Goal: Task Accomplishment & Management: Manage account settings

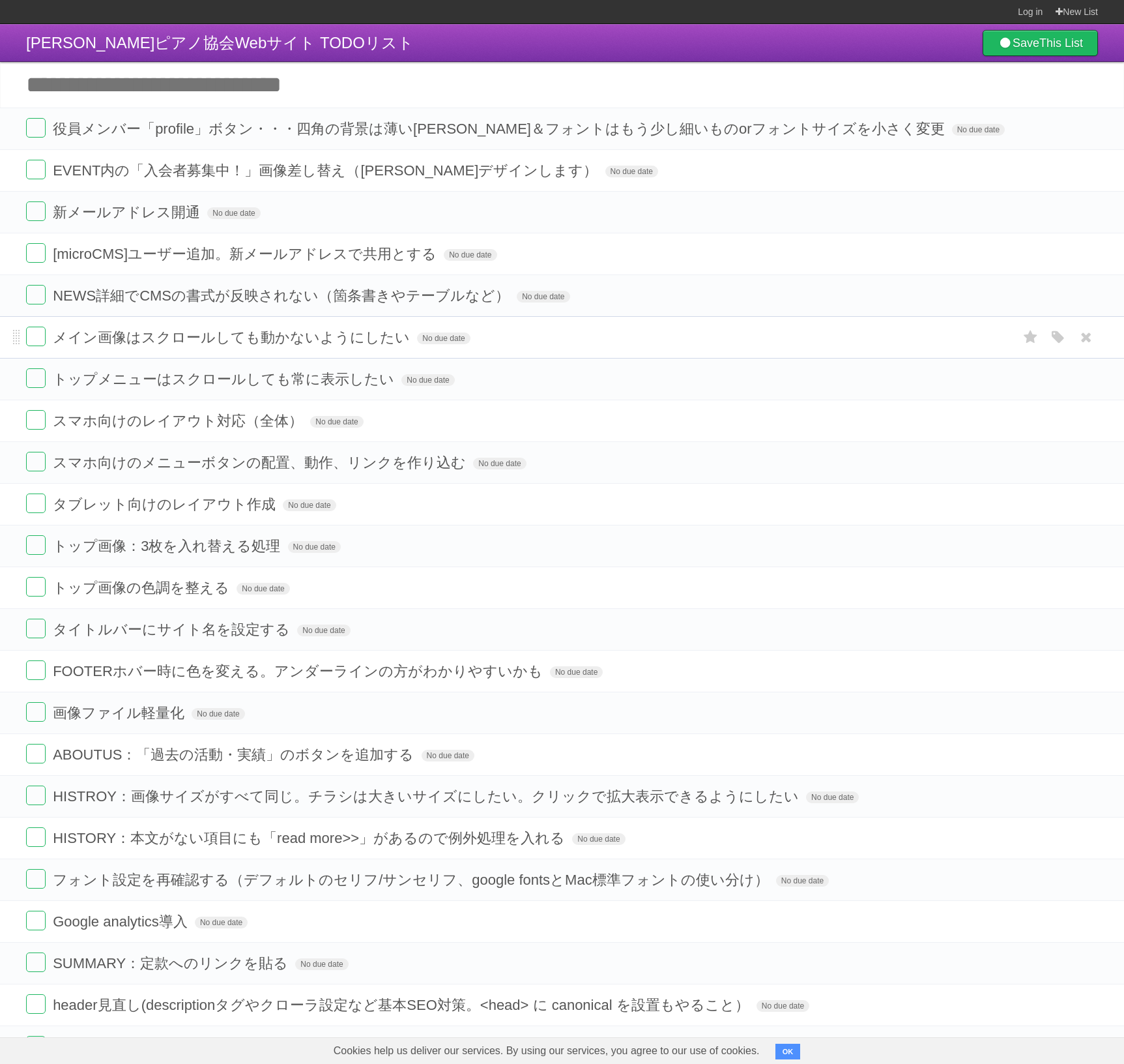
click at [90, 333] on span "メイン画像はスクロールしても動かないようにしたい" at bounding box center [232, 337] width 360 height 16
click at [136, 385] on span "トップメニューはスクロールしても常に表示したい" at bounding box center [225, 379] width 345 height 16
click at [33, 340] on label at bounding box center [36, 336] width 20 height 20
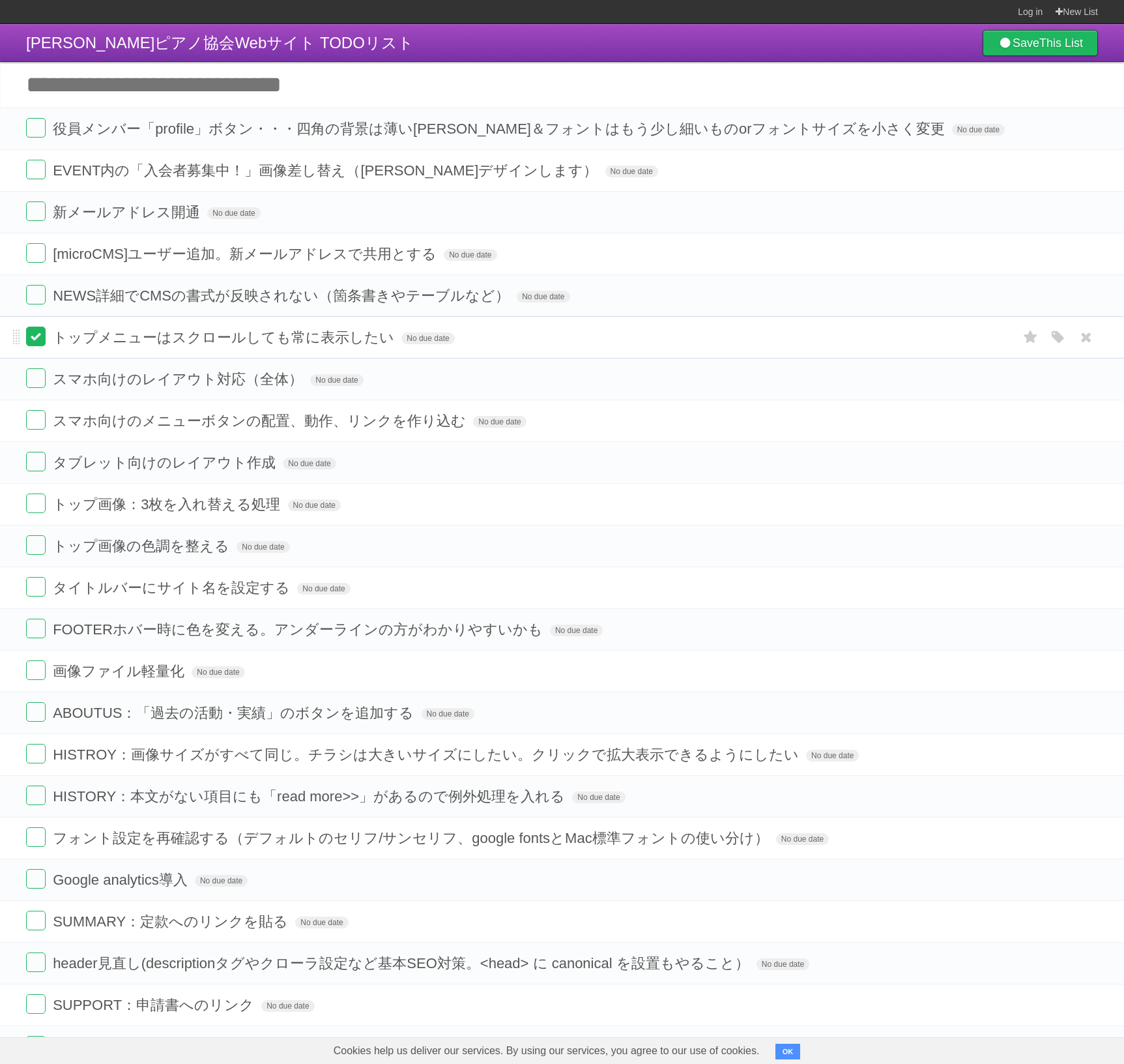
click at [31, 342] on label at bounding box center [36, 336] width 20 height 20
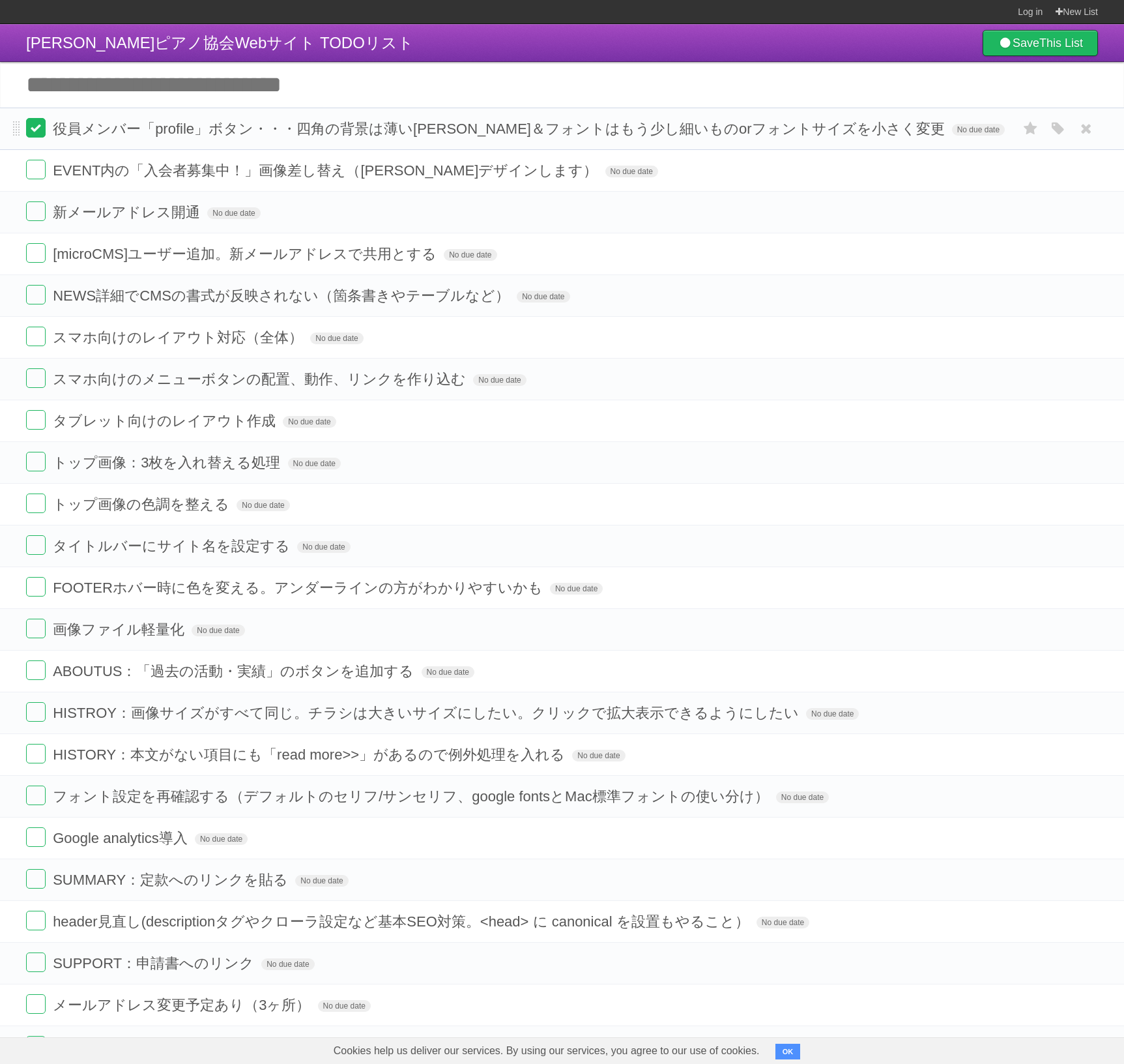
click at [37, 123] on label at bounding box center [36, 128] width 20 height 20
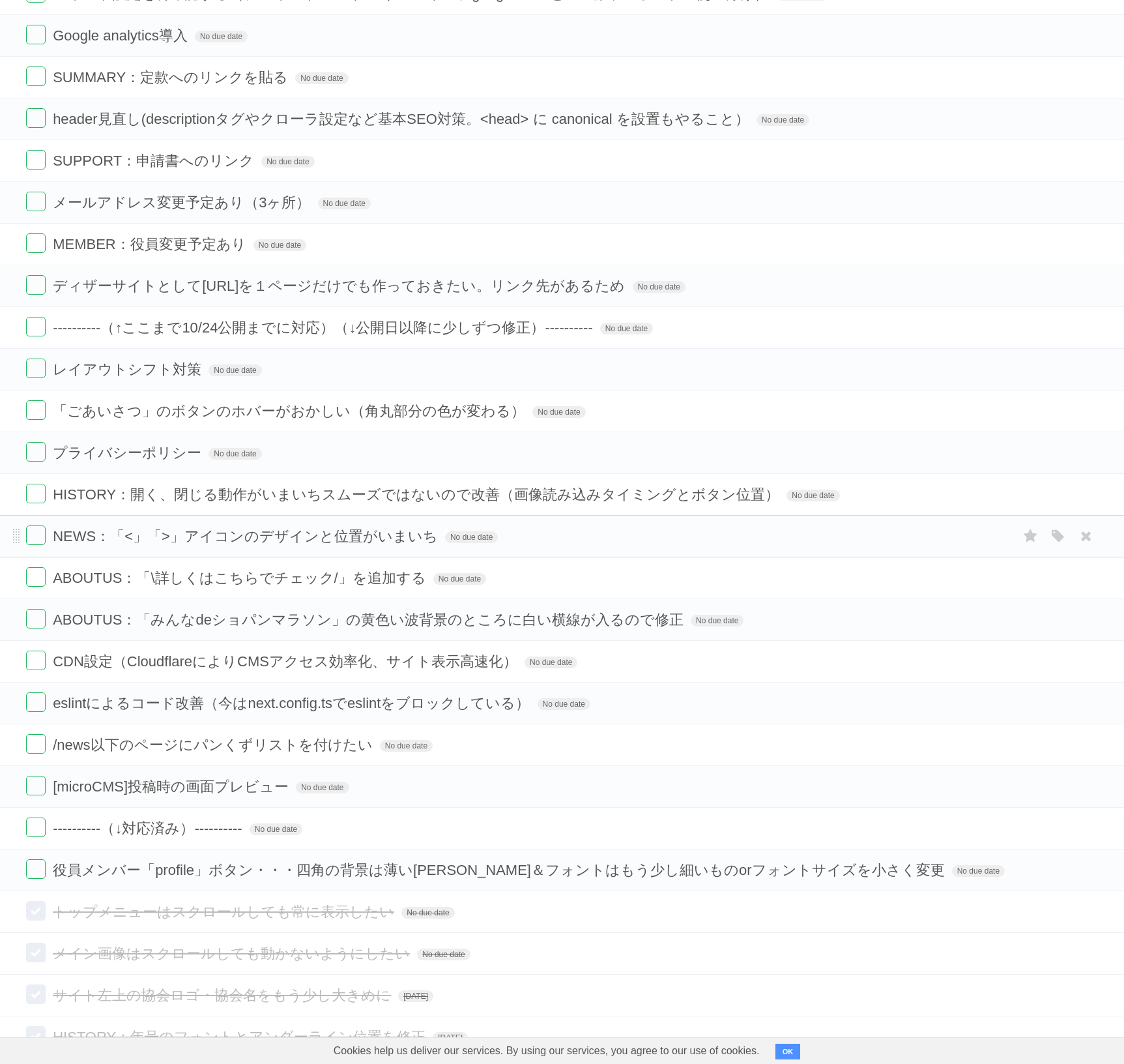
scroll to position [884, 0]
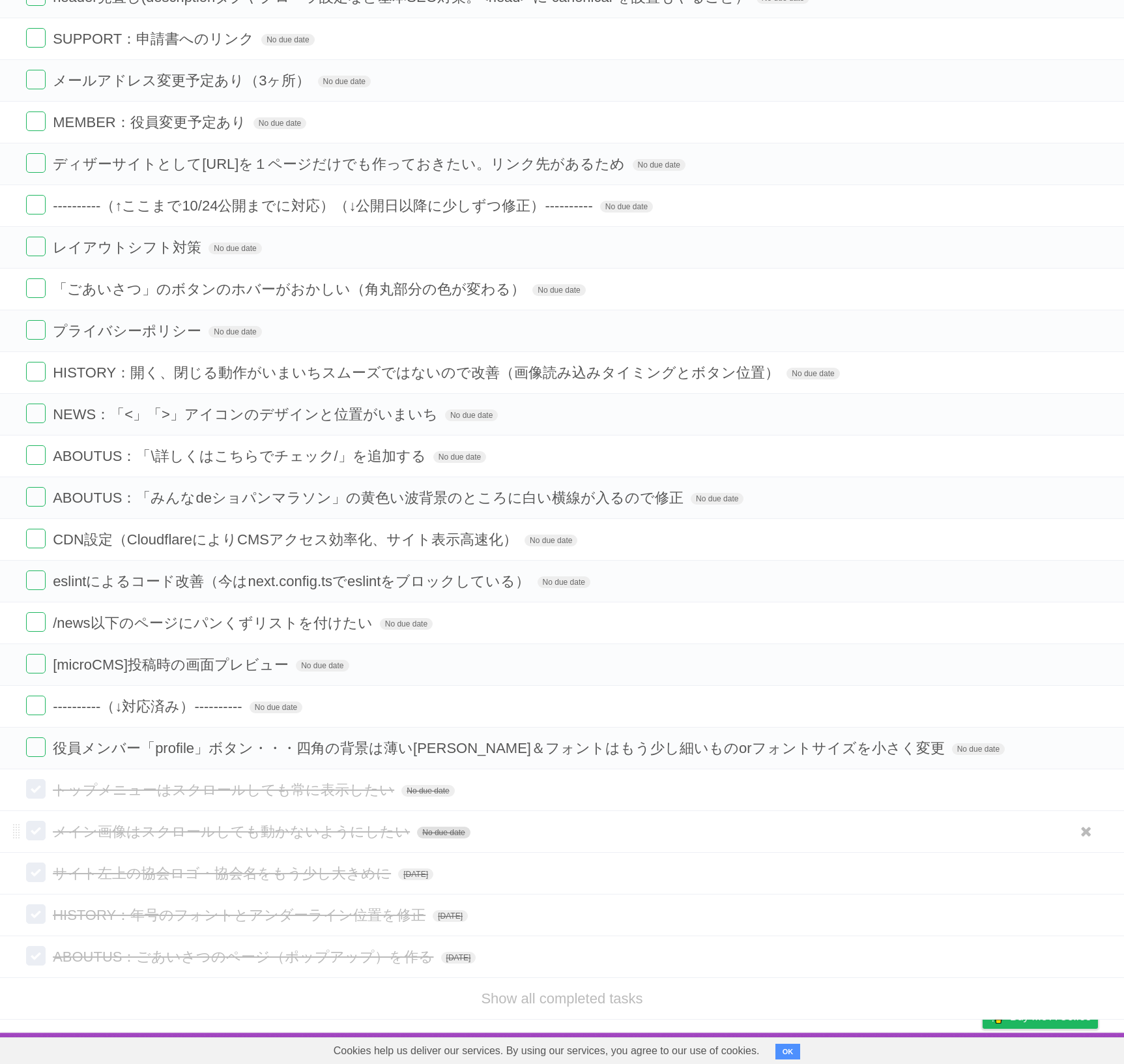
click at [431, 833] on span "No due date" at bounding box center [443, 832] width 53 height 12
type span "[DATE]"
click at [412, 787] on span "No due date" at bounding box center [427, 791] width 53 height 12
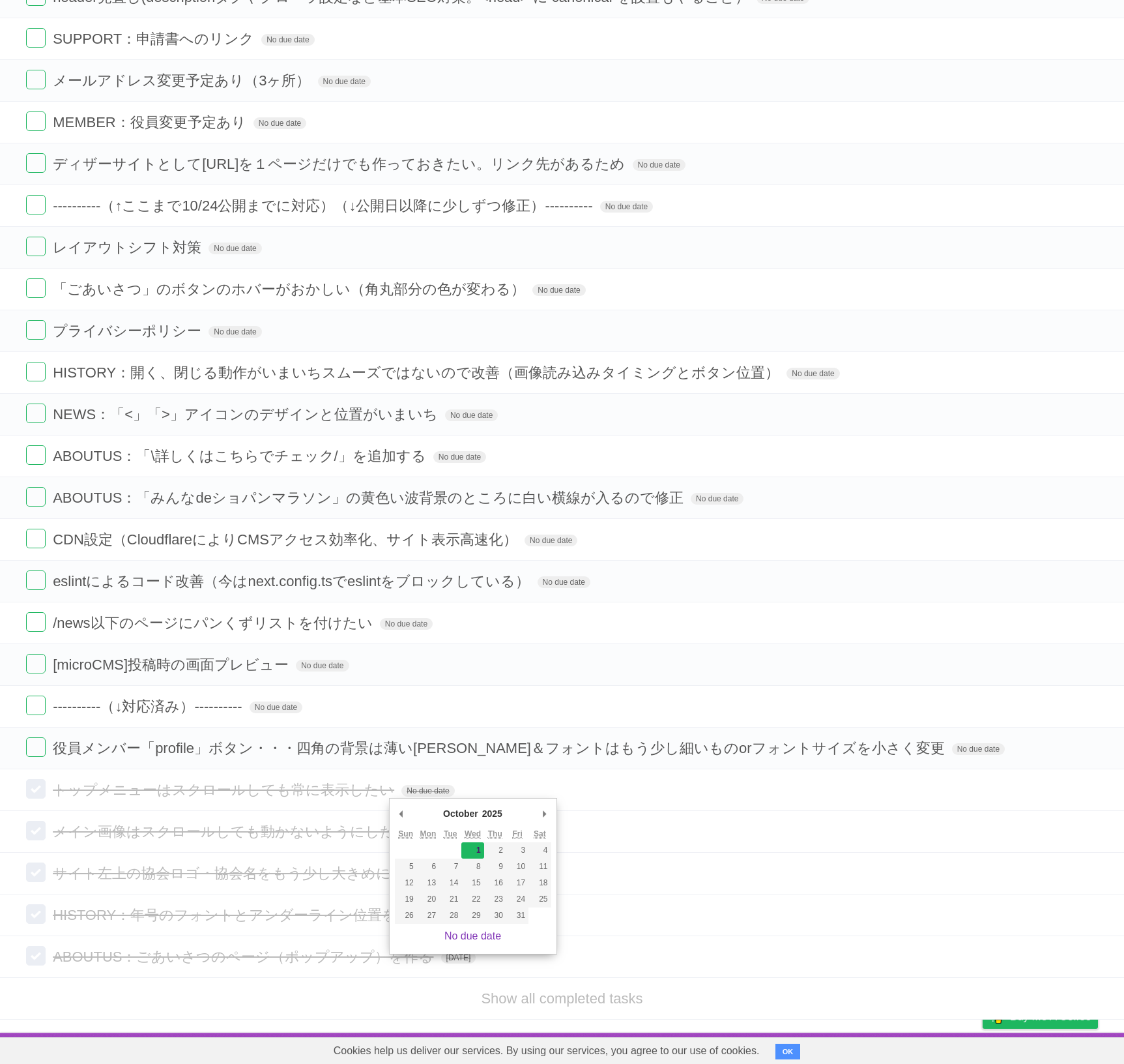
type span "[DATE]"
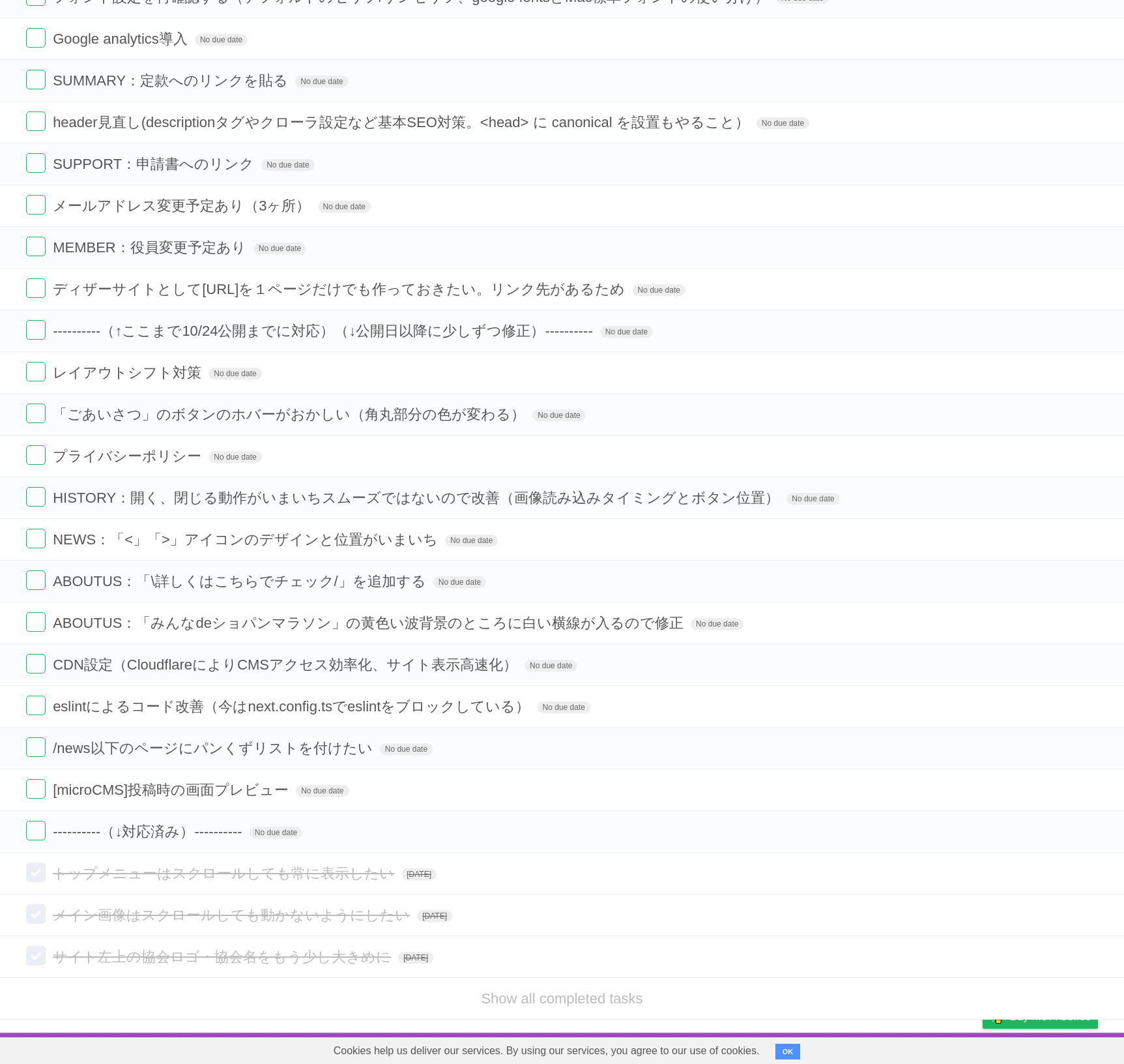
scroll to position [801, 0]
click at [560, 1008] on li "Show all completed tasks" at bounding box center [562, 998] width 1124 height 43
click at [565, 1002] on link "Show all completed tasks" at bounding box center [561, 998] width 162 height 16
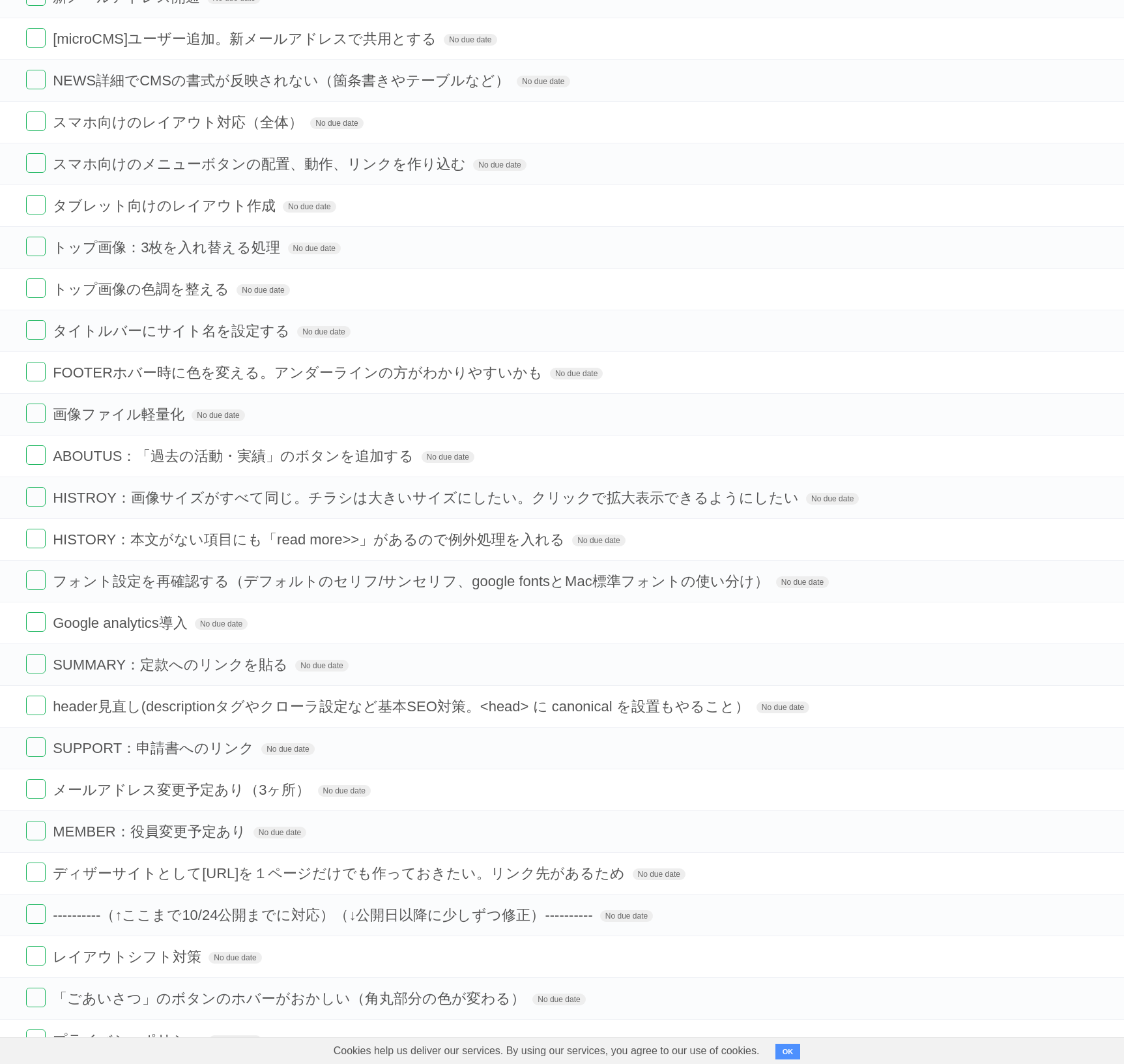
scroll to position [0, 0]
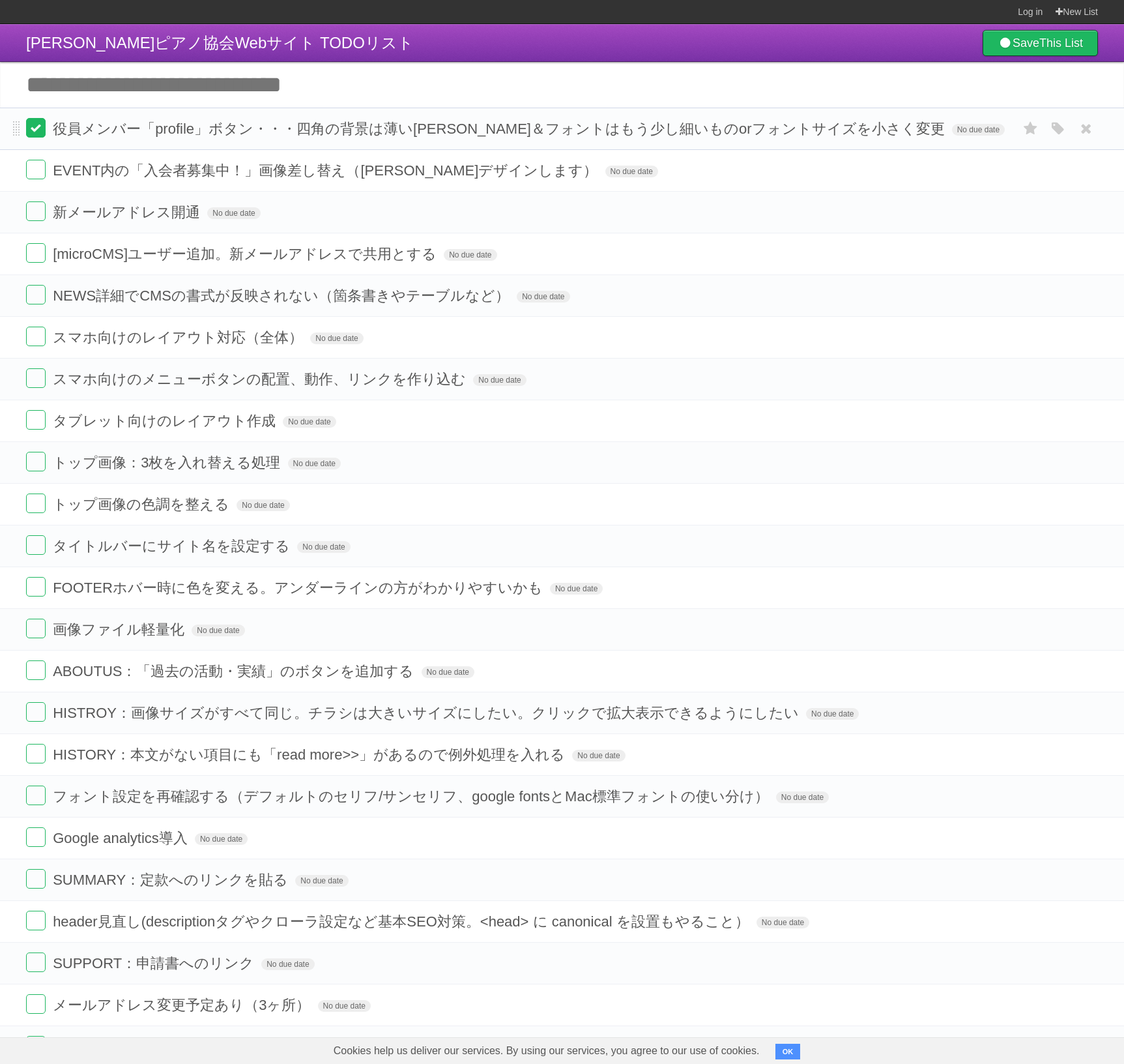
click at [35, 135] on label at bounding box center [36, 128] width 20 height 20
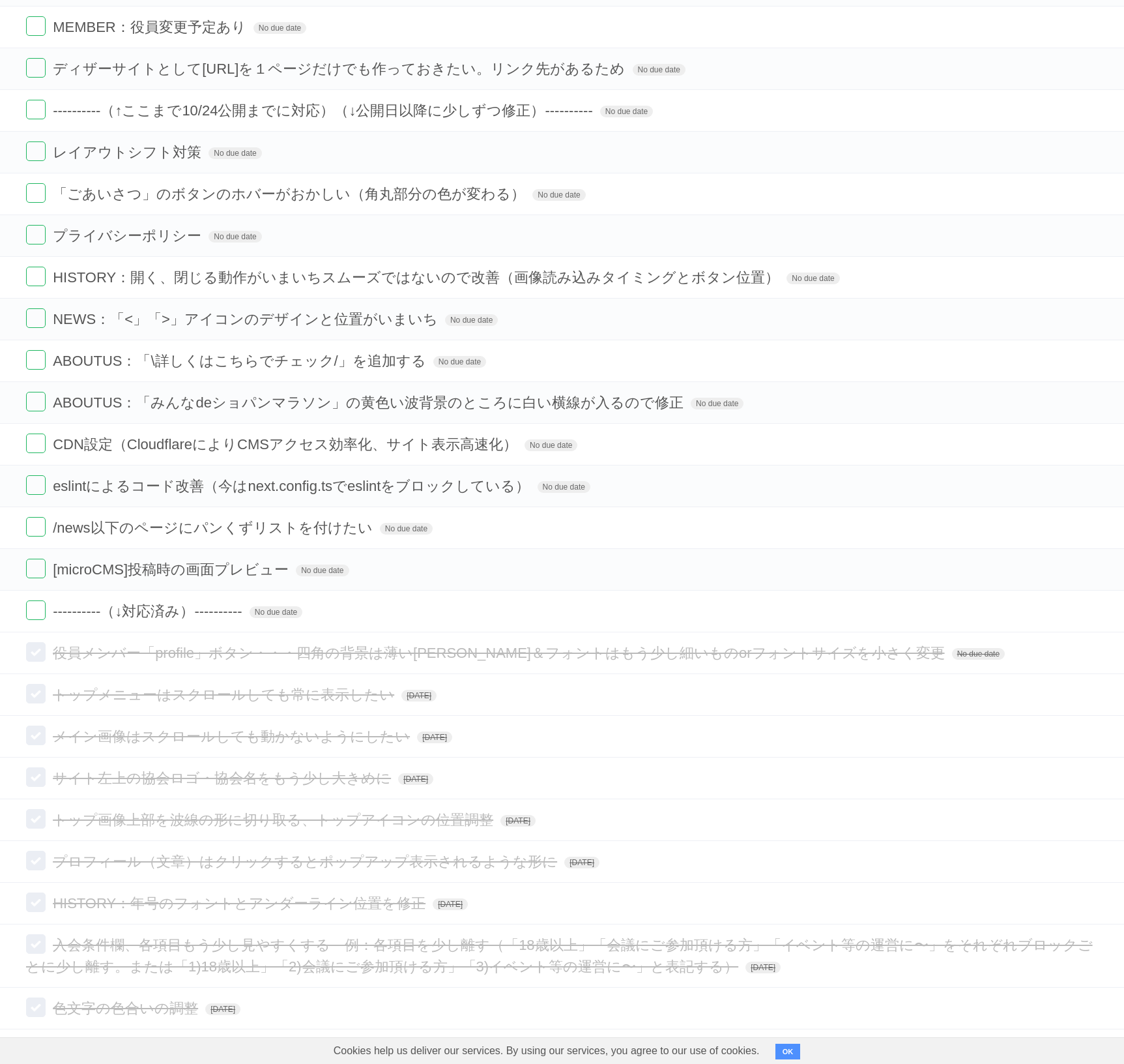
scroll to position [1086, 0]
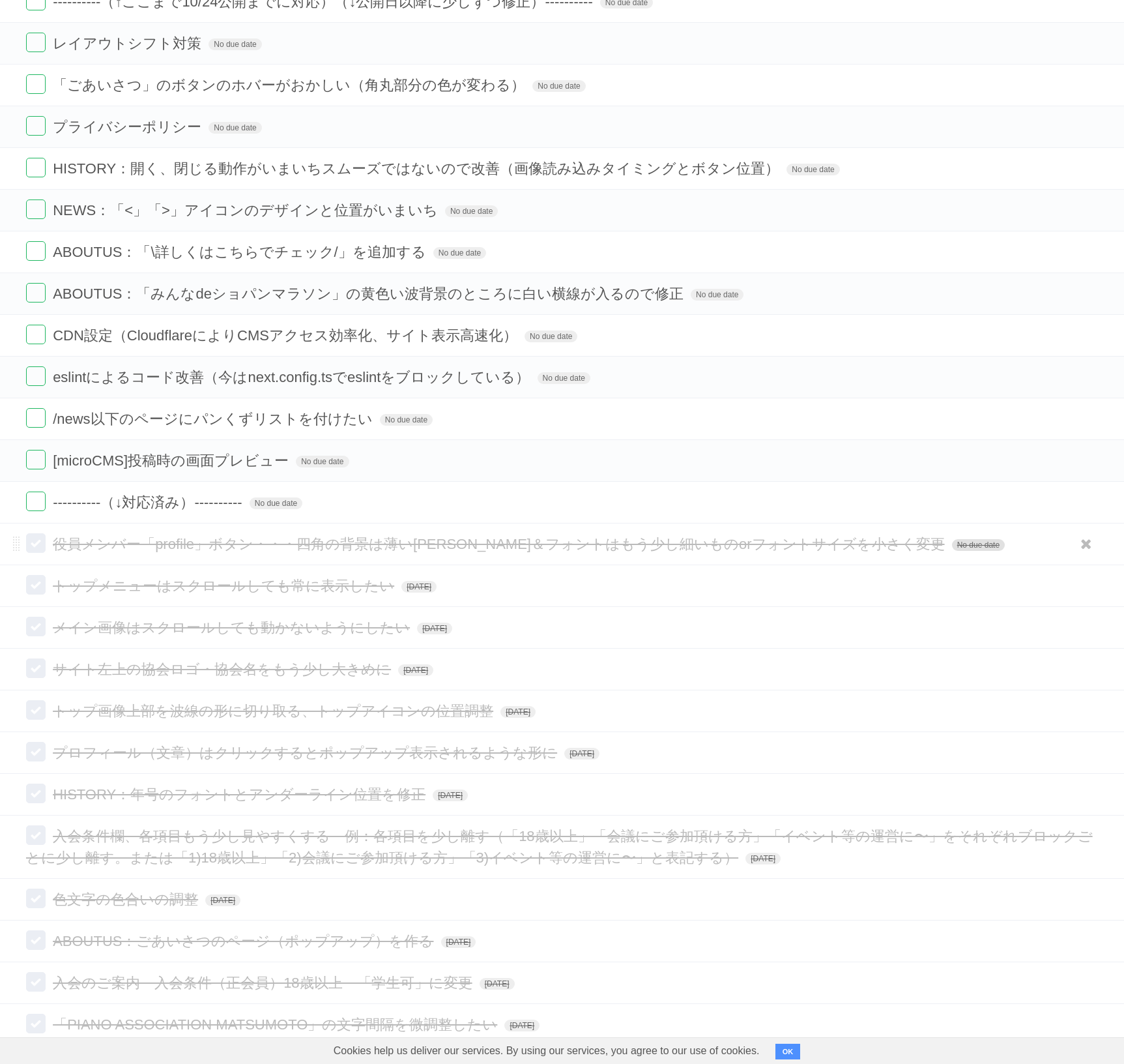
click at [952, 546] on span "No due date" at bounding box center [978, 545] width 53 height 12
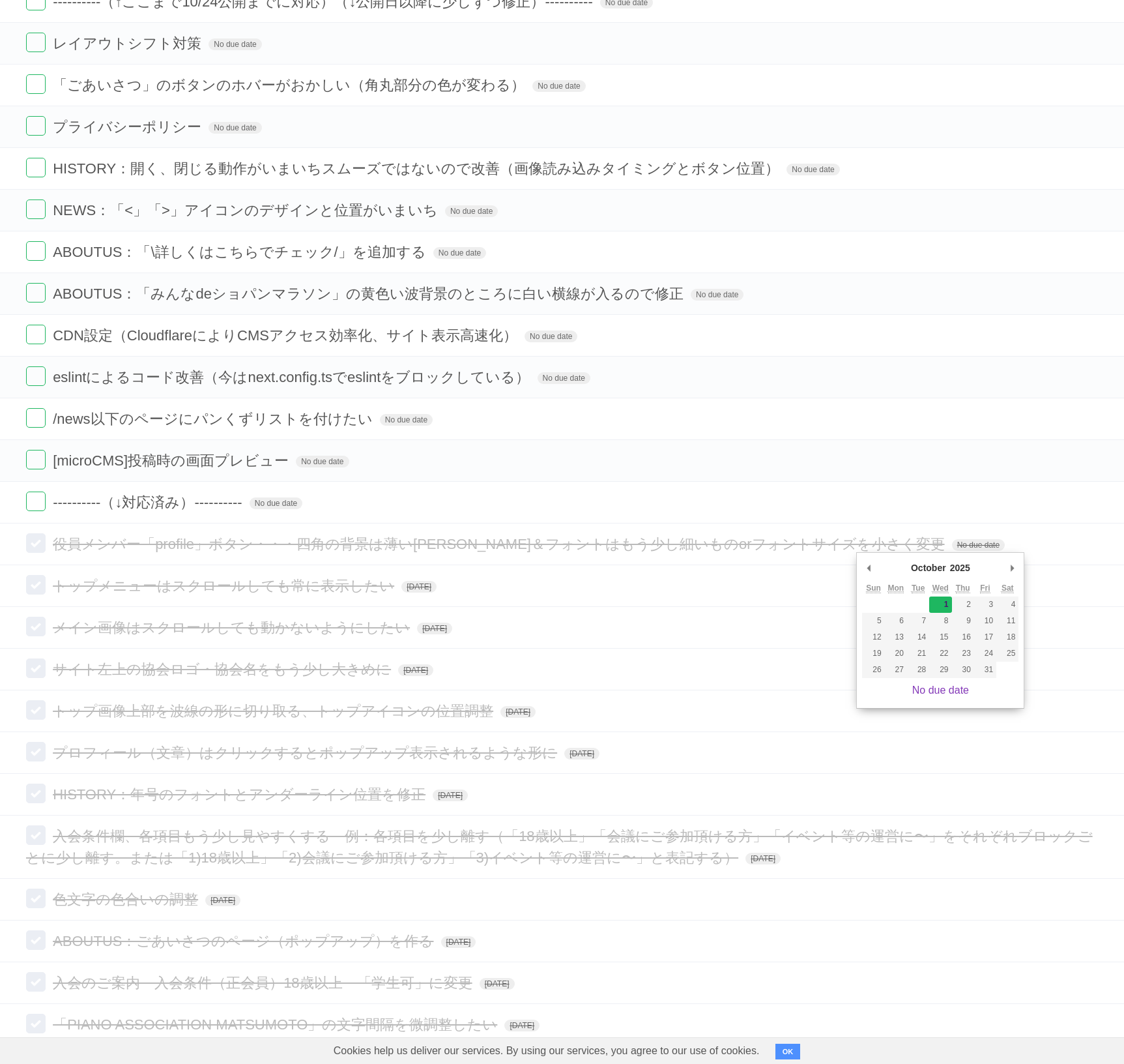
type span "[DATE]"
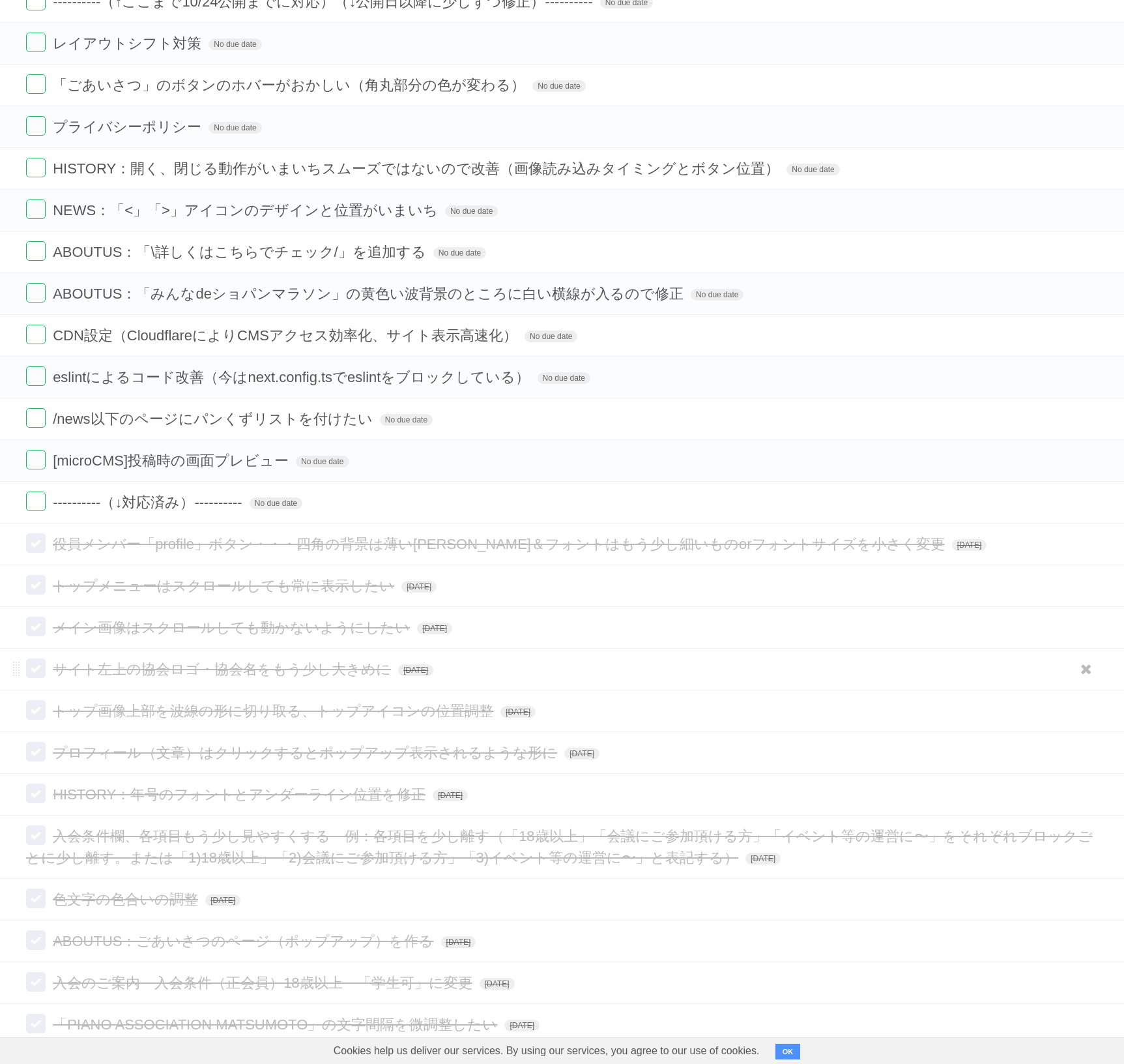
scroll to position [1195, 0]
